Goal: Navigation & Orientation: Find specific page/section

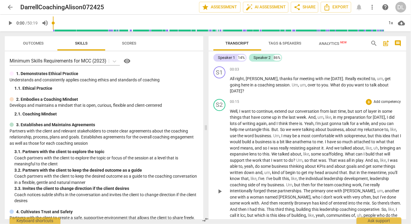
click at [320, 127] on span "about" at bounding box center [322, 129] width 12 height 5
click at [14, 9] on span "arrow_back" at bounding box center [10, 7] width 11 height 7
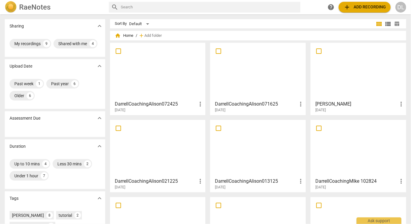
click at [179, 106] on h3 "DarrellCoachingAlison072425" at bounding box center [156, 103] width 82 height 7
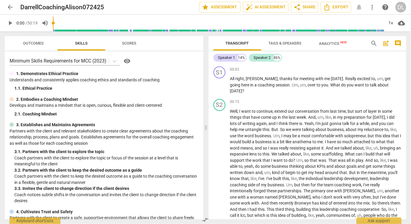
click at [8, 7] on span "arrow_back" at bounding box center [10, 7] width 7 height 7
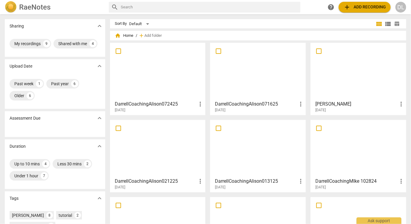
click at [256, 83] on div at bounding box center [258, 71] width 92 height 53
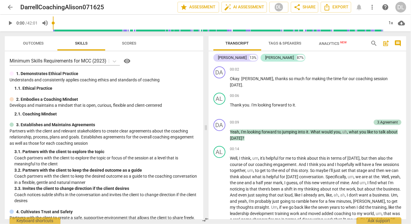
click at [6, 8] on span "arrow_back" at bounding box center [10, 7] width 11 height 7
